Goal: Find specific page/section: Find specific page/section

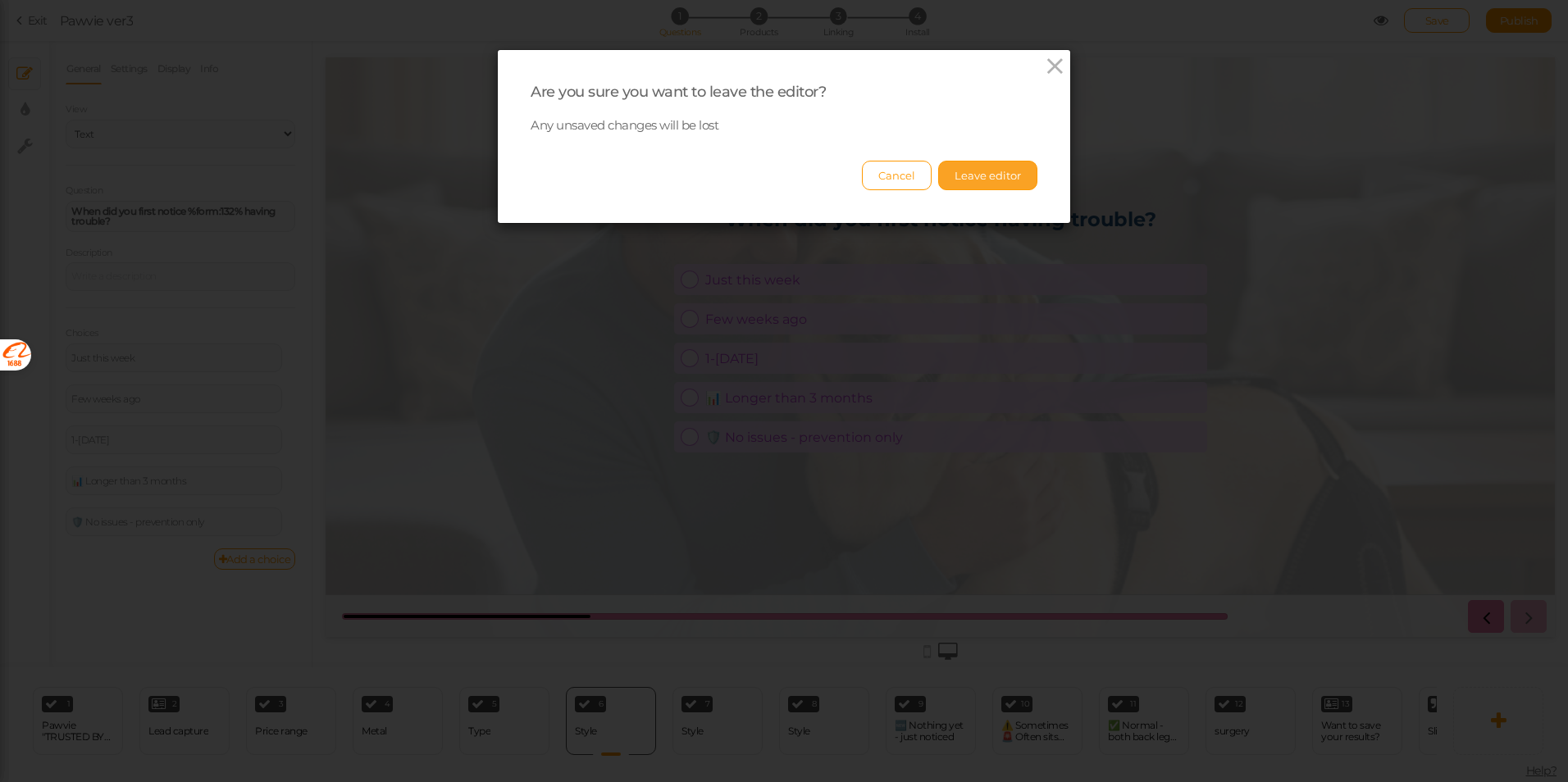
click at [980, 182] on button "Leave editor" at bounding box center [987, 175] width 99 height 29
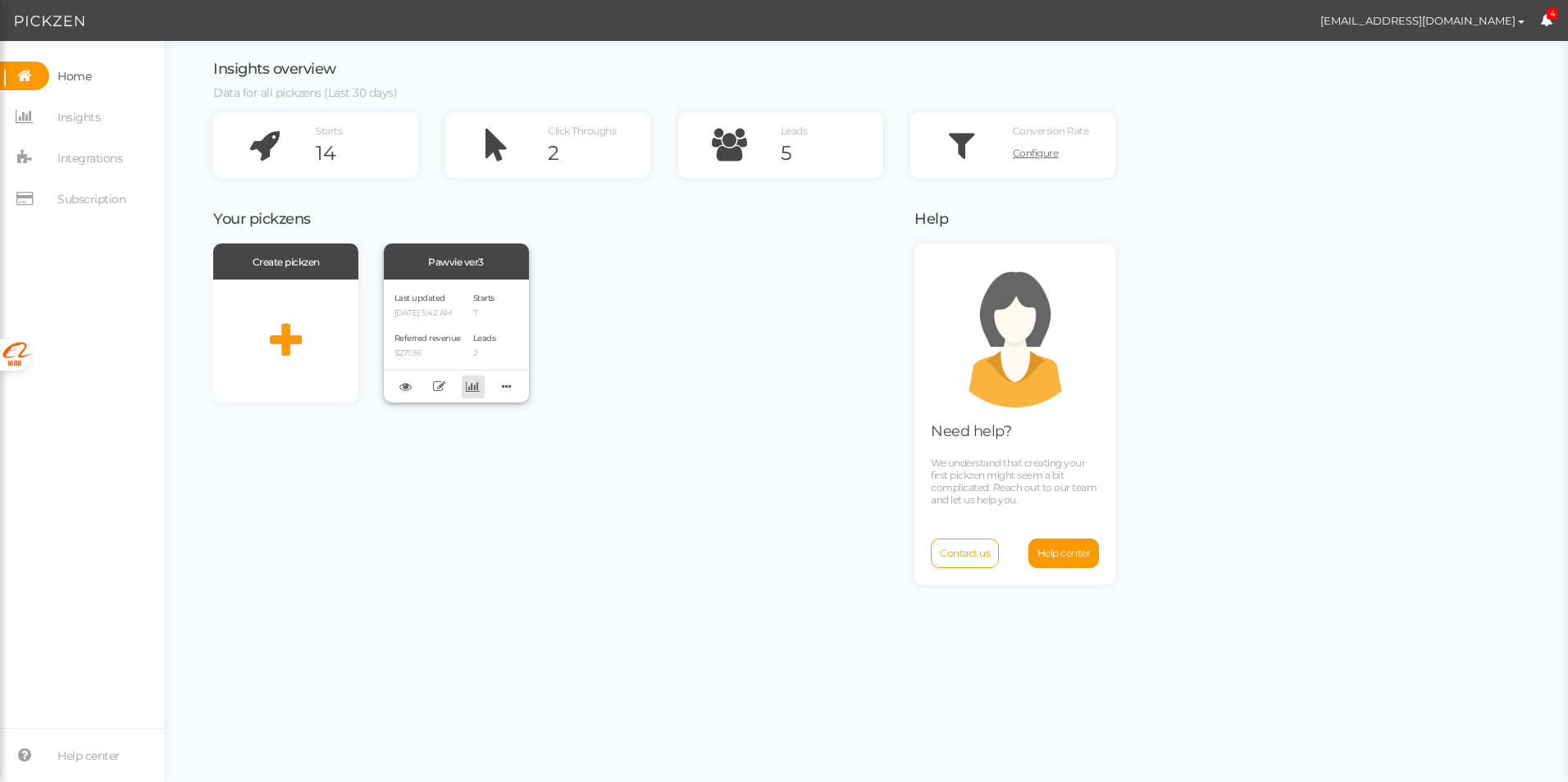
click at [474, 387] on icon at bounding box center [472, 386] width 14 height 13
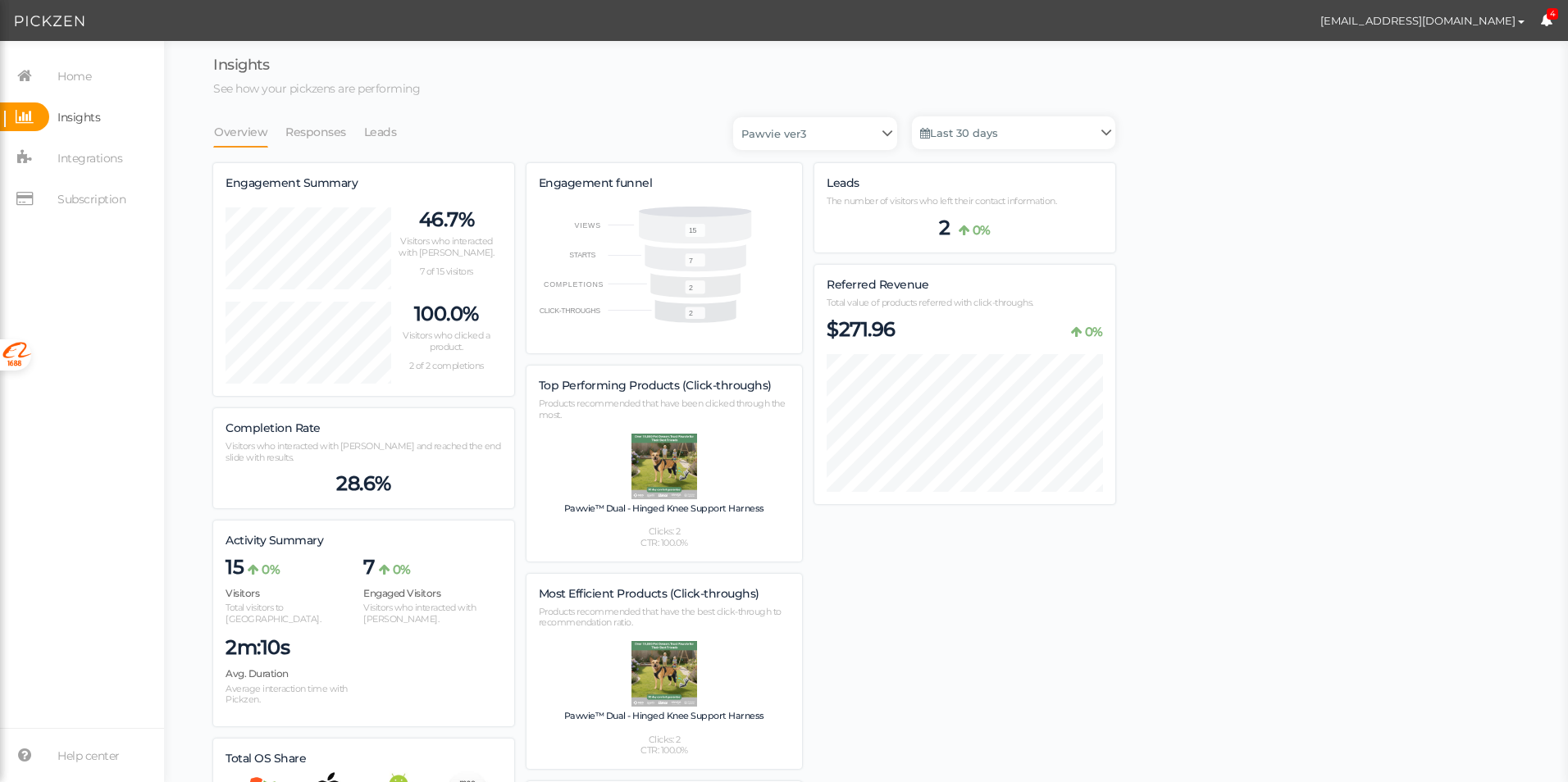
scroll to position [1017, 902]
click at [394, 138] on li "Leads" at bounding box center [389, 132] width 51 height 31
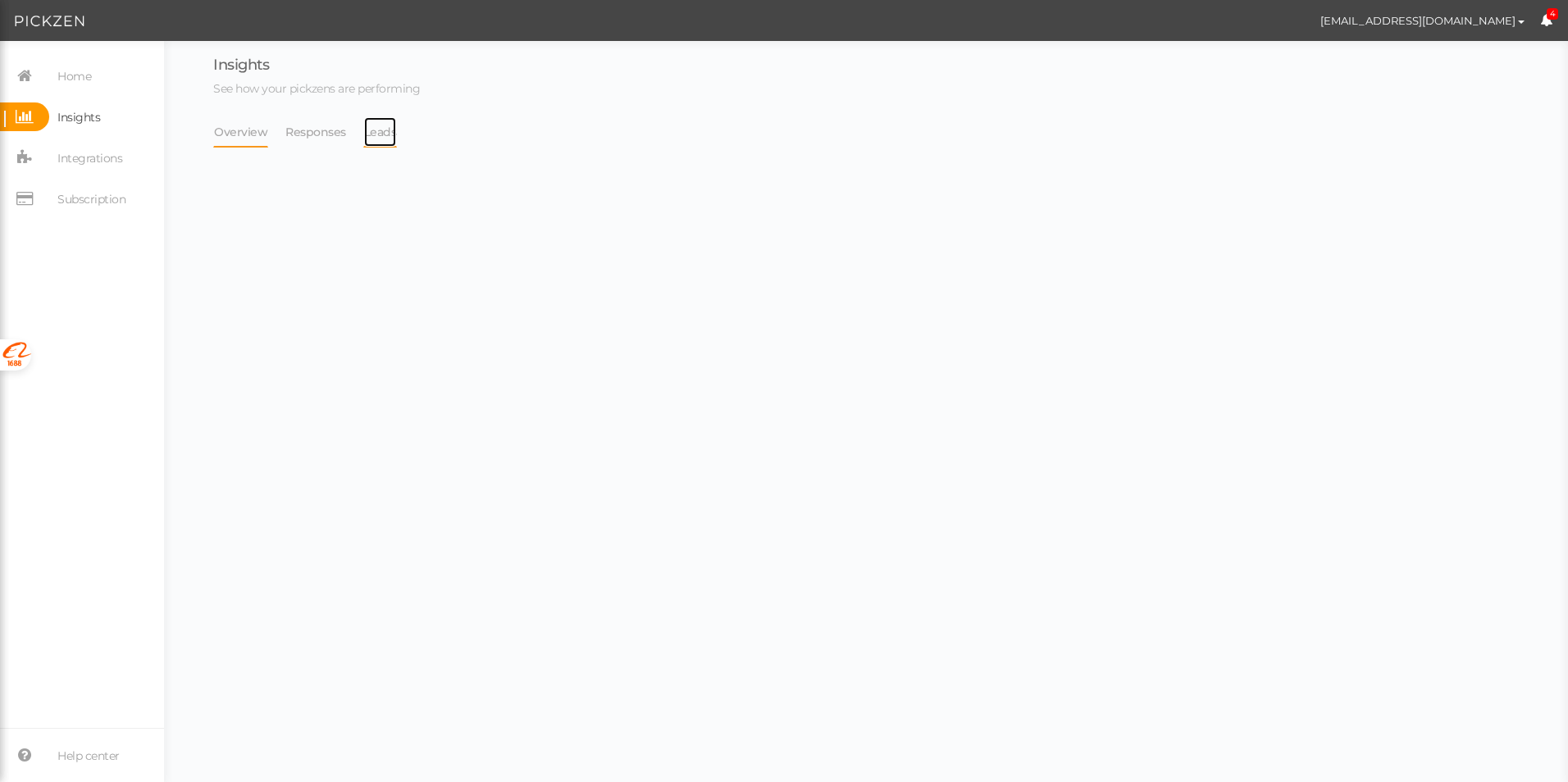
click at [384, 133] on link "Leads" at bounding box center [380, 132] width 34 height 31
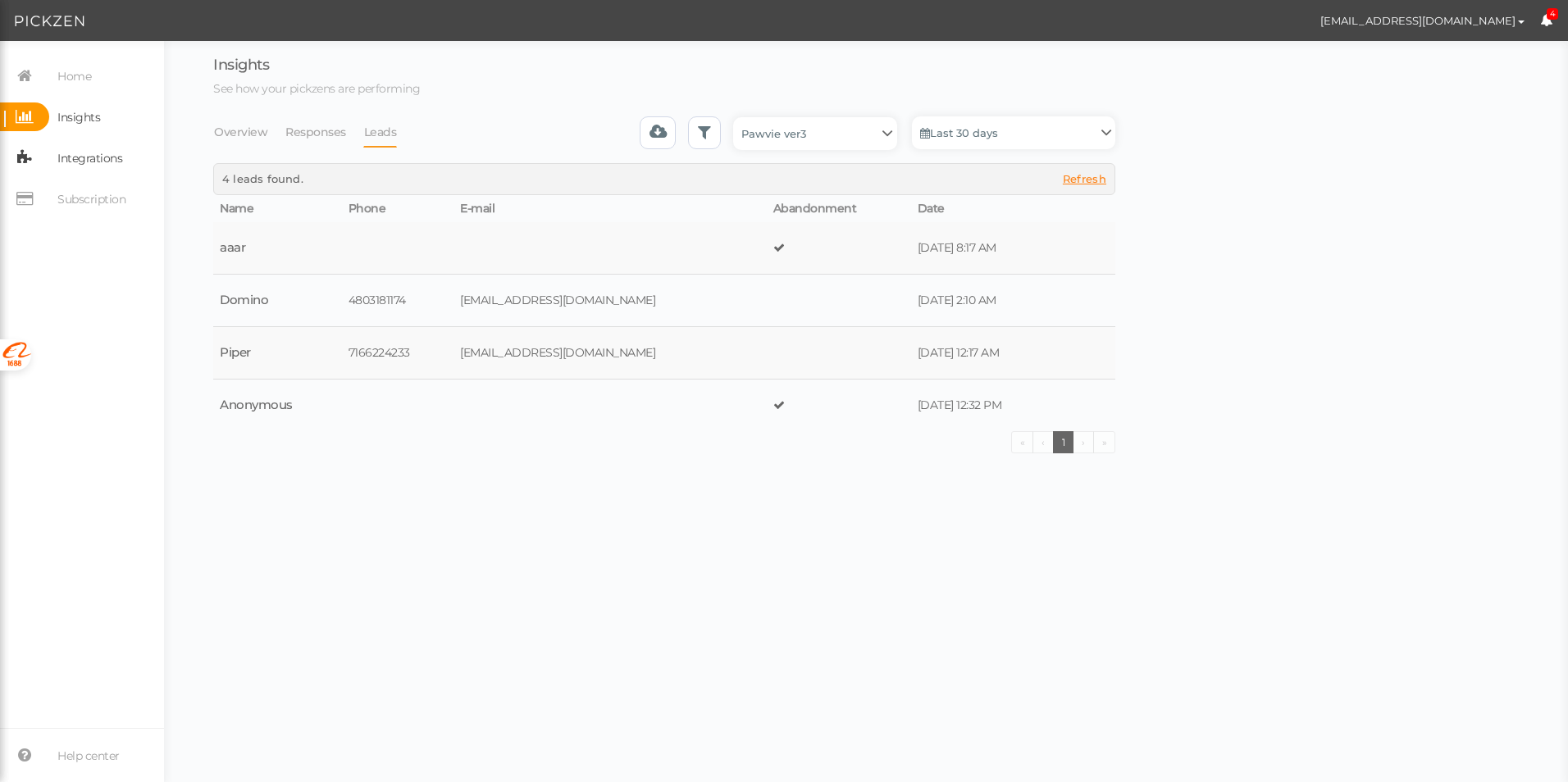
drag, startPoint x: 67, startPoint y: 78, endPoint x: 122, endPoint y: 161, distance: 99.6
click at [116, 155] on nav "Home Insights Integrations Subscription" at bounding box center [82, 144] width 164 height 164
